Goal: Task Accomplishment & Management: Manage account settings

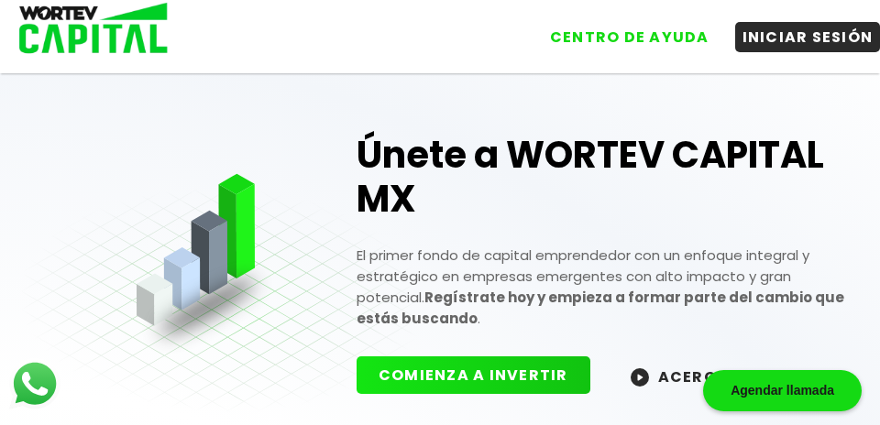
click at [796, 50] on button "INICIAR SESIÓN" at bounding box center [808, 37] width 146 height 30
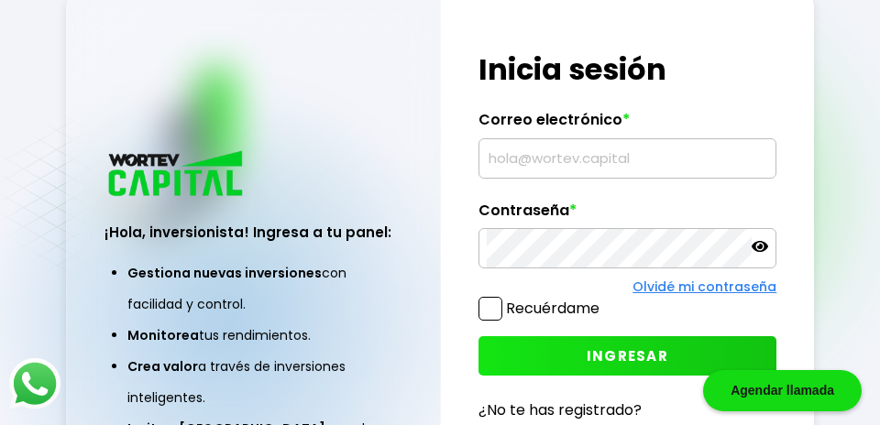
click at [532, 178] on input "text" at bounding box center [628, 158] width 282 height 39
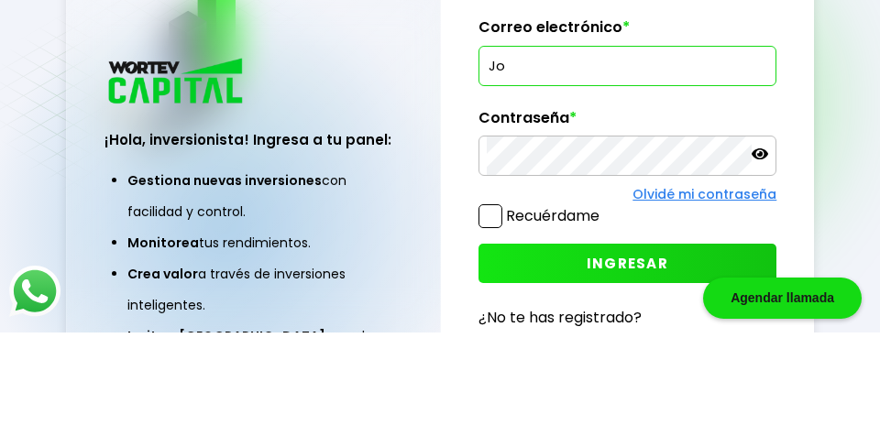
type input "J"
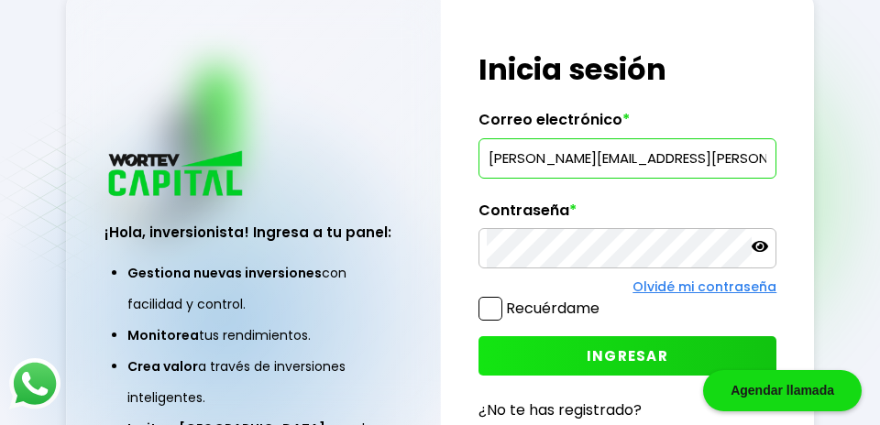
type input "[PERSON_NAME][EMAIL_ADDRESS][PERSON_NAME][DOMAIN_NAME]"
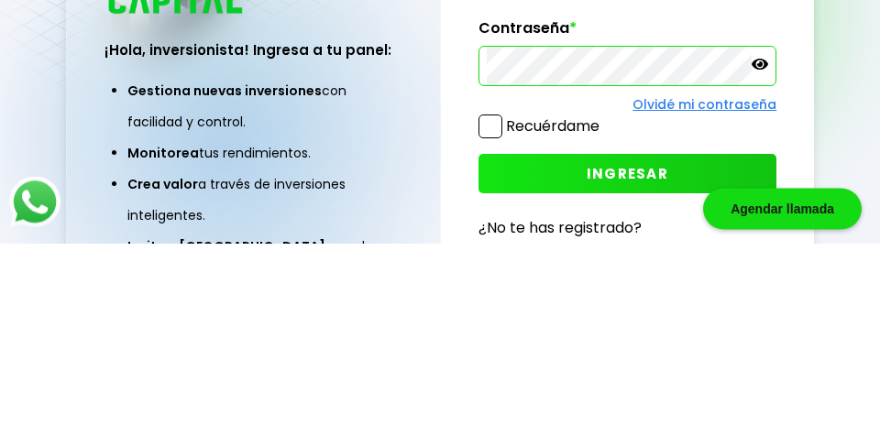
click at [765, 255] on icon at bounding box center [760, 246] width 17 height 17
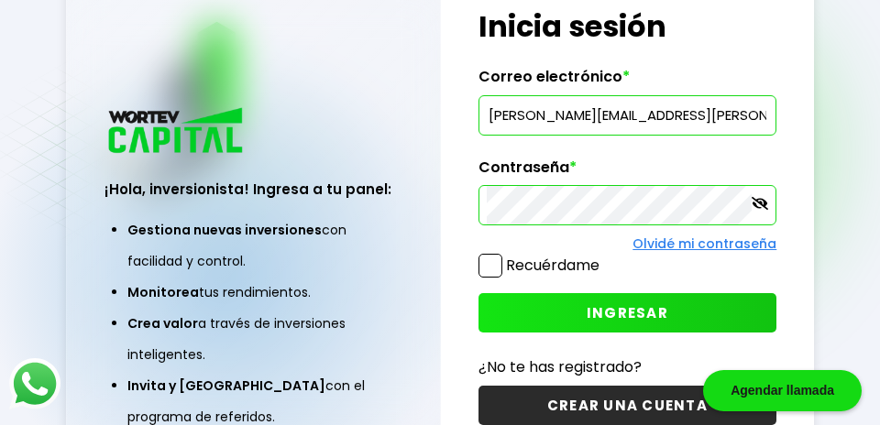
scroll to position [49, 0]
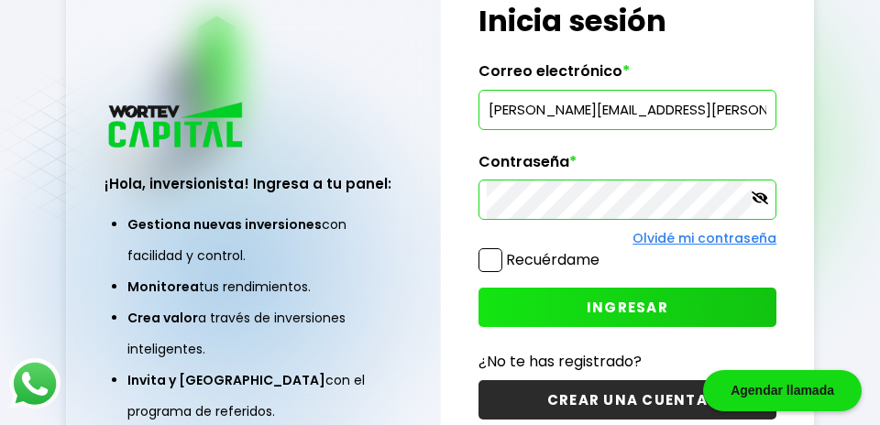
click at [649, 317] on span "INGRESAR" at bounding box center [628, 307] width 82 height 19
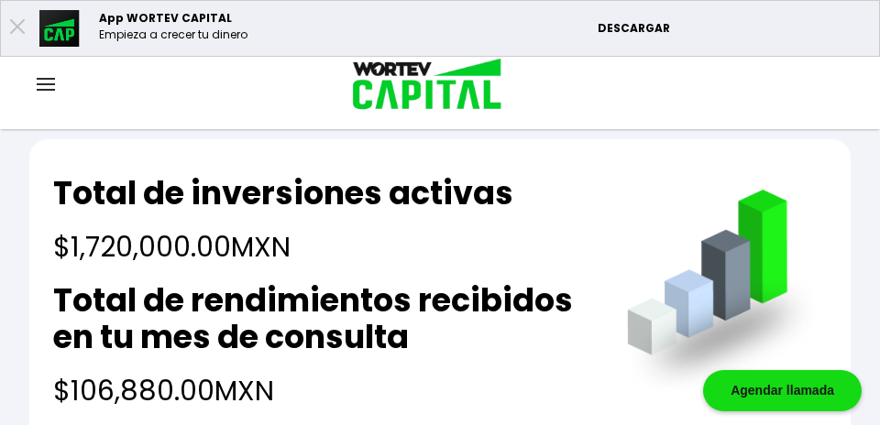
click at [48, 87] on img at bounding box center [46, 84] width 18 height 13
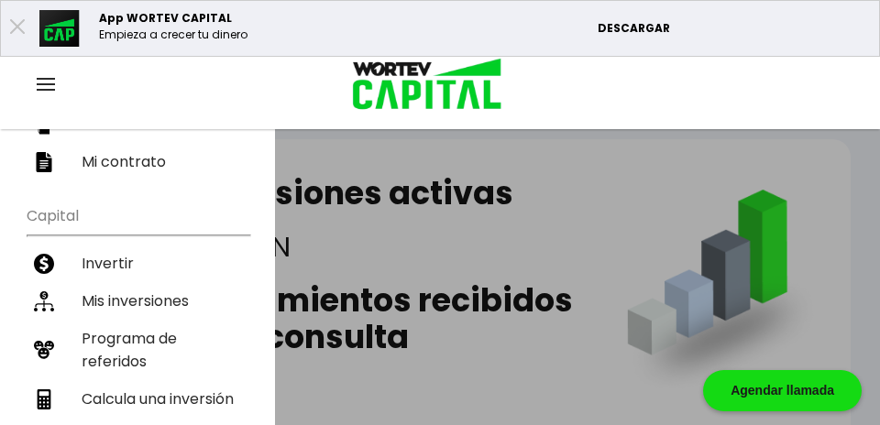
scroll to position [312, 0]
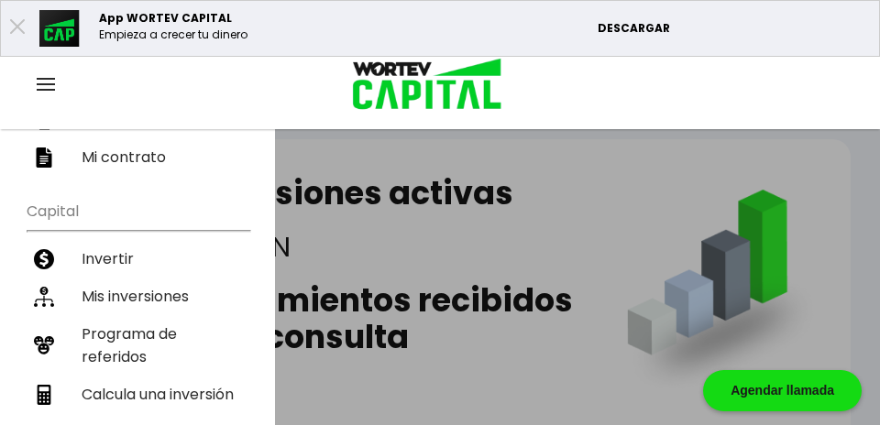
click at [171, 294] on li "Mis inversiones" at bounding box center [138, 297] width 223 height 38
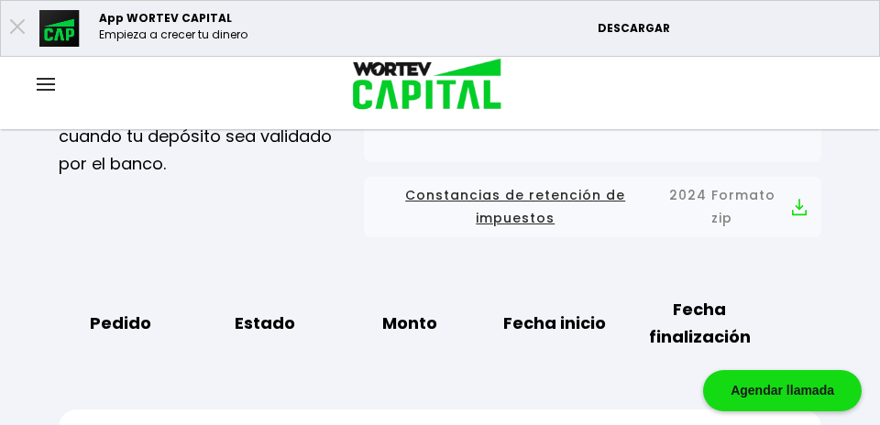
scroll to position [464, 0]
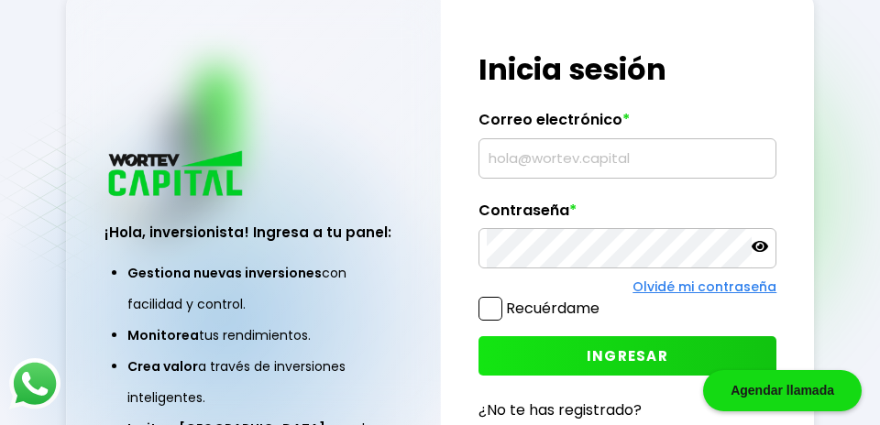
scroll to position [49, 0]
